Goal: Transaction & Acquisition: Purchase product/service

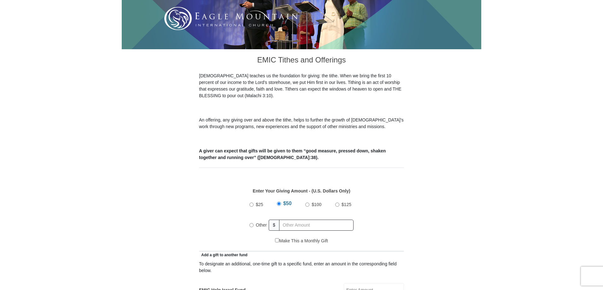
scroll to position [158, 0]
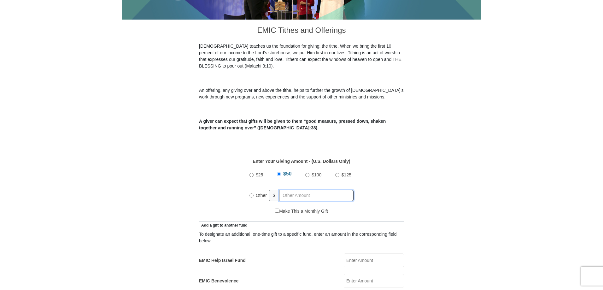
radio input "true"
click at [289, 190] on input "text" at bounding box center [317, 195] width 72 height 11
type input "250"
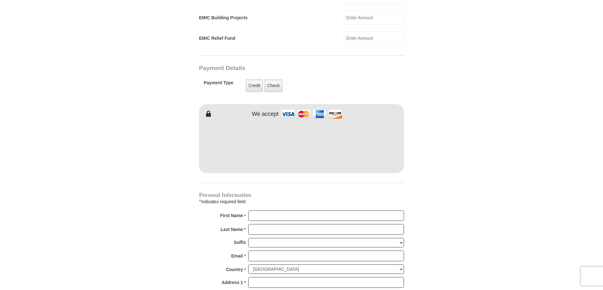
scroll to position [441, 0]
type input "Pamela"
type input "Coates"
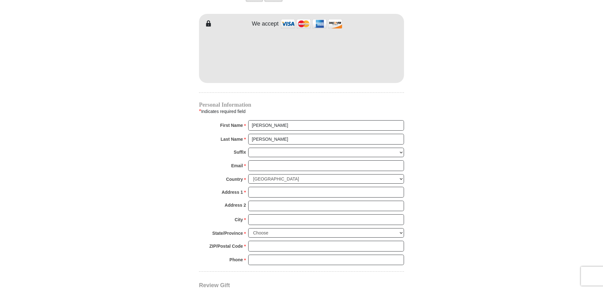
scroll to position [536, 0]
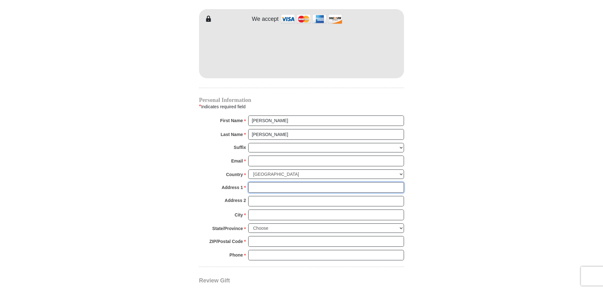
click at [252, 182] on input "Address 1 *" at bounding box center [326, 187] width 156 height 11
type input "1726 Horse Creek Rd"
click at [272, 209] on input "City *" at bounding box center [326, 214] width 156 height 11
type input "Cheyenne"
click at [296, 223] on select "Choose Alabama Alaska American Samoa Arizona Arkansas Armed Forces Americas Arm…" at bounding box center [326, 228] width 156 height 10
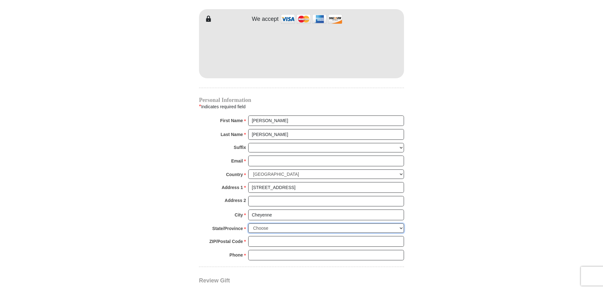
click at [296, 223] on select "Choose Alabama Alaska American Samoa Arizona Arkansas Armed Forces Americas Arm…" at bounding box center [326, 228] width 156 height 10
click at [400, 223] on select "Choose Alabama Alaska American Samoa Arizona Arkansas Armed Forces Americas Arm…" at bounding box center [326, 228] width 156 height 10
select select "WY"
click at [248, 223] on select "Choose Alabama Alaska American Samoa Arizona Arkansas Armed Forces Americas Arm…" at bounding box center [326, 228] width 156 height 10
click at [318, 236] on input "ZIP/Postal Code *" at bounding box center [326, 241] width 156 height 11
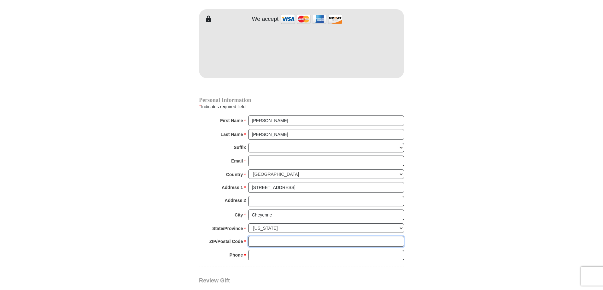
type input "82009"
click at [287, 250] on input "Phone * *" at bounding box center [326, 255] width 156 height 11
type input "307-421-0740"
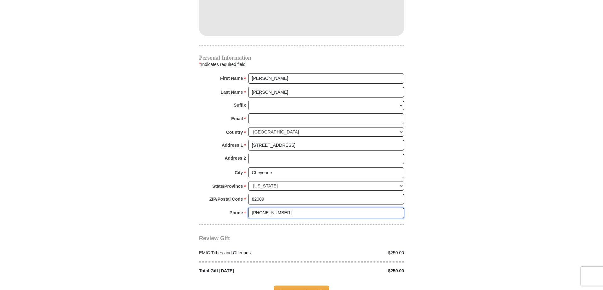
scroll to position [630, 0]
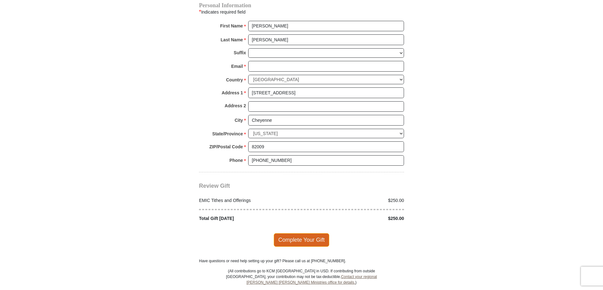
click at [304, 235] on span "Complete Your Gift" at bounding box center [302, 239] width 56 height 13
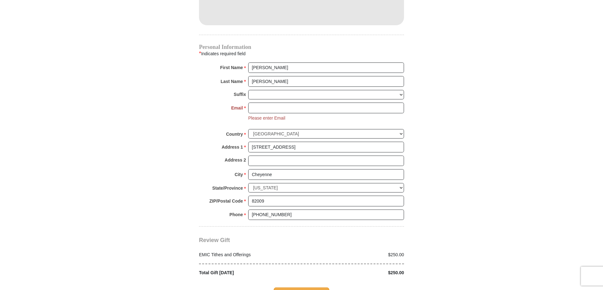
scroll to position [647, 0]
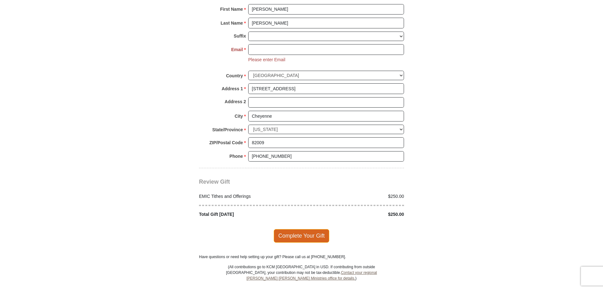
click at [296, 229] on span "Complete Your Gift" at bounding box center [302, 235] width 56 height 13
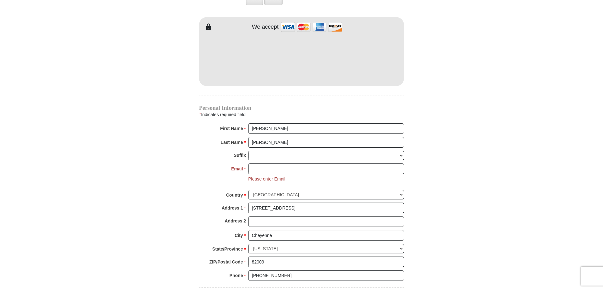
scroll to position [458, 0]
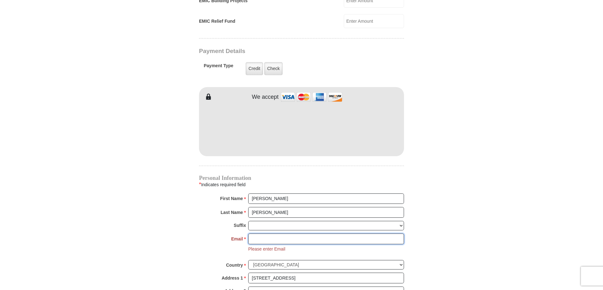
click at [264, 233] on input "Email *" at bounding box center [326, 238] width 156 height 11
type input "wypdc777@gmail.com"
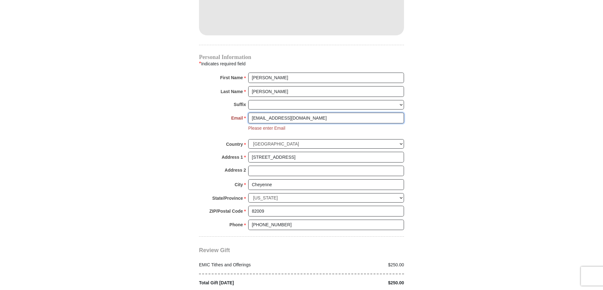
scroll to position [616, 0]
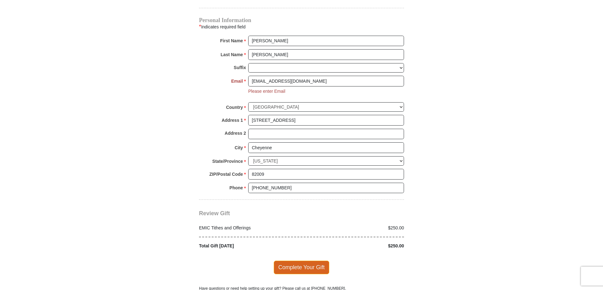
click at [291, 260] on span "Complete Your Gift" at bounding box center [302, 266] width 56 height 13
